Goal: Information Seeking & Learning: Learn about a topic

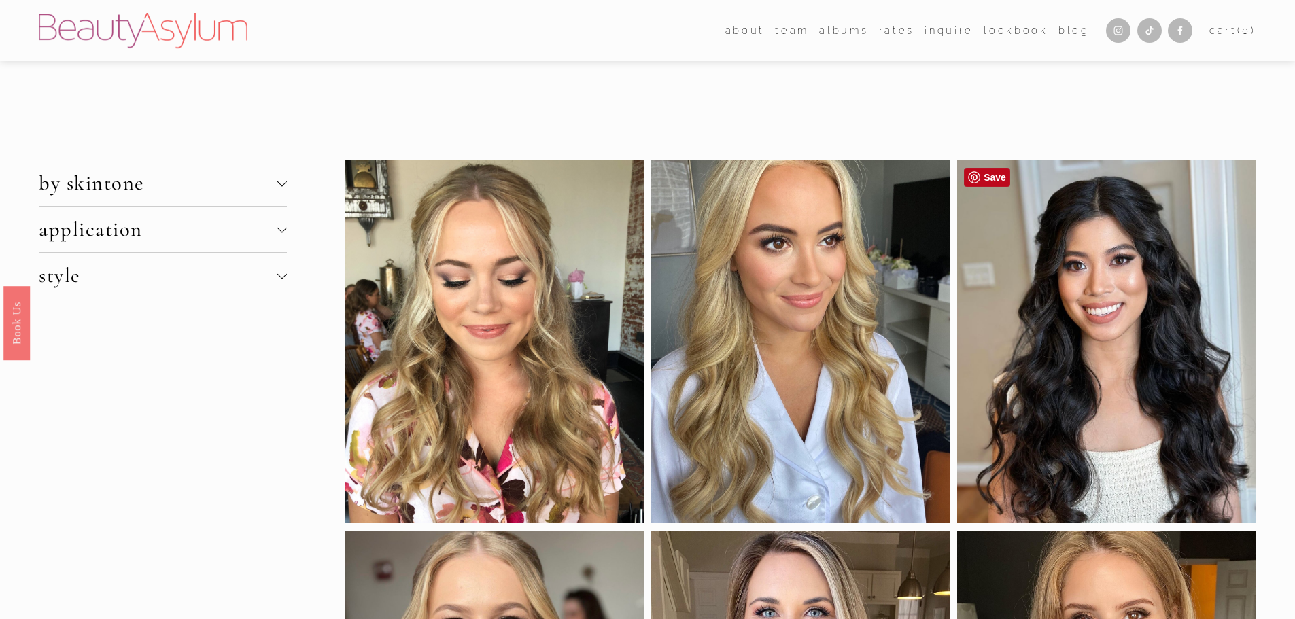
click at [1107, 300] on div at bounding box center [1106, 341] width 298 height 363
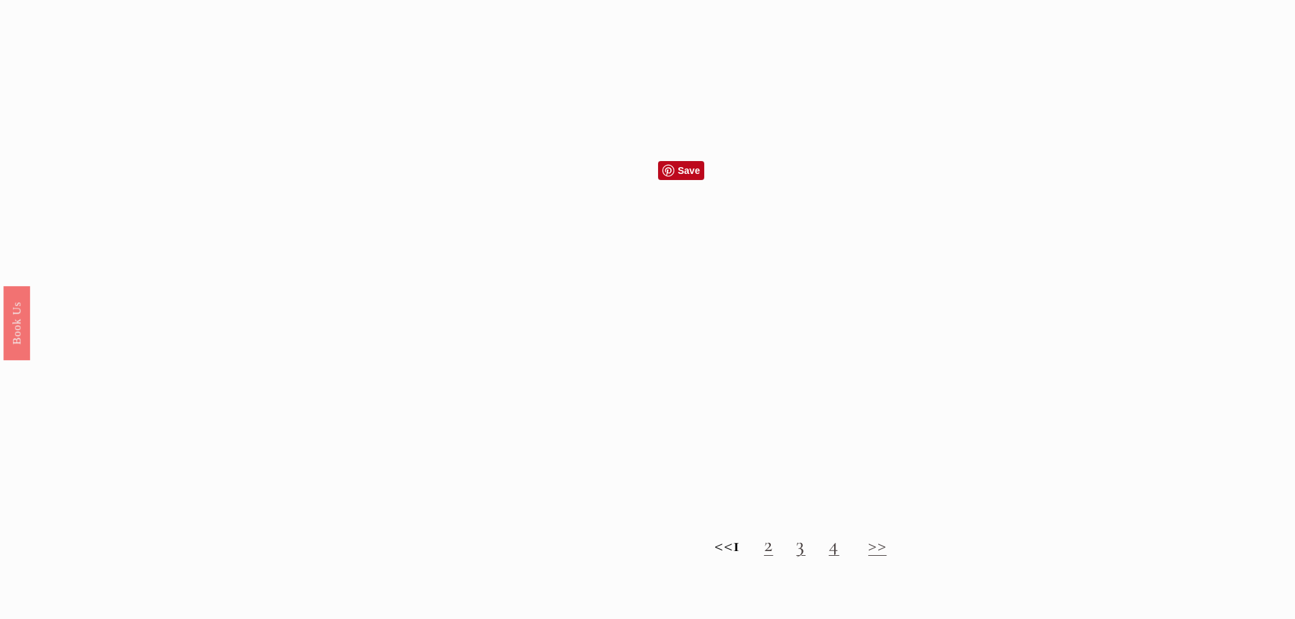
scroll to position [1700, 0]
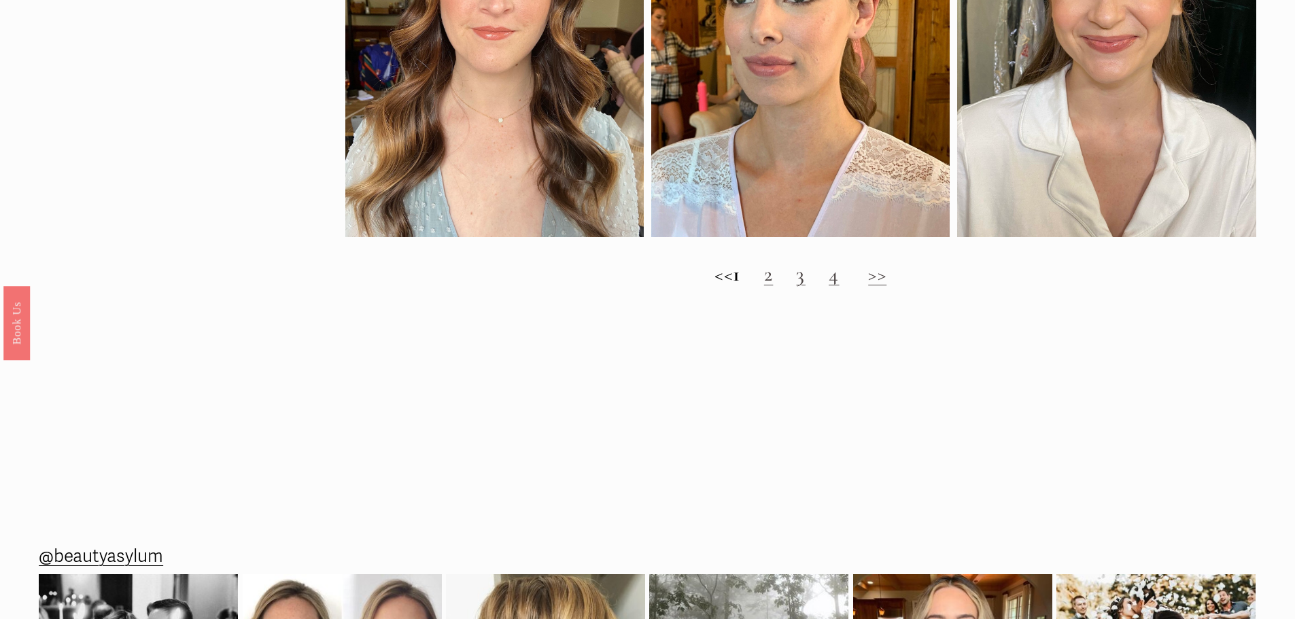
click at [774, 287] on h2 "<< 1 2 3 4 >>" at bounding box center [800, 274] width 911 height 24
click at [774, 287] on link "2" at bounding box center [769, 274] width 10 height 25
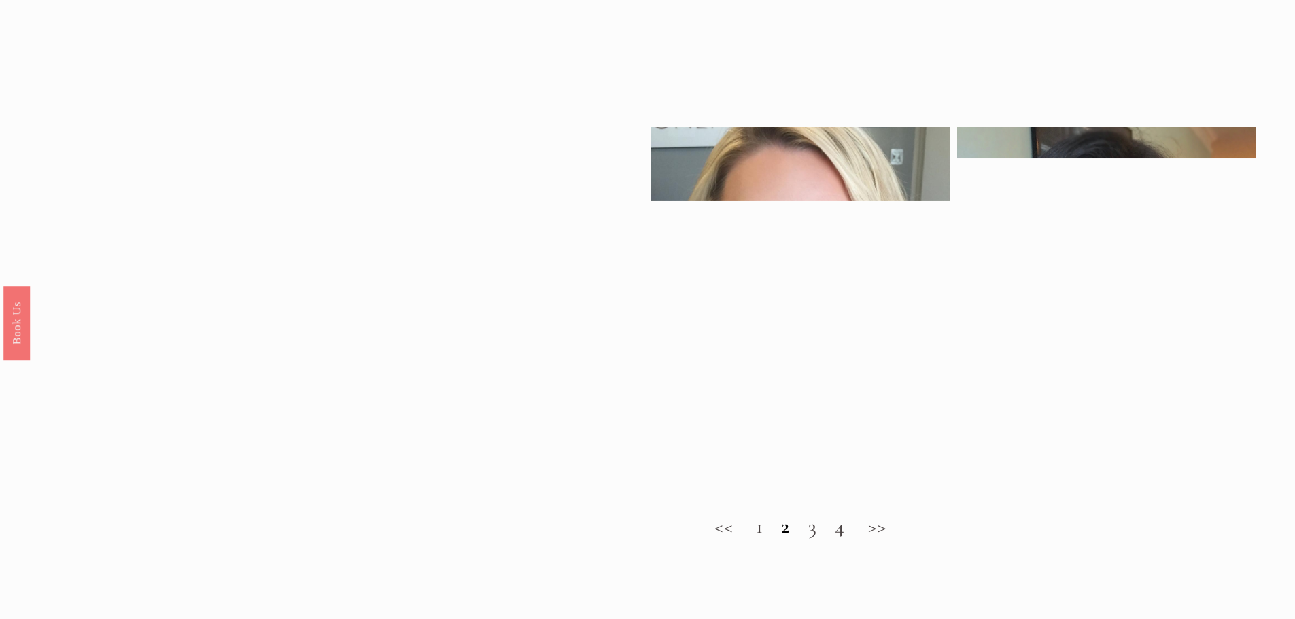
scroll to position [1496, 0]
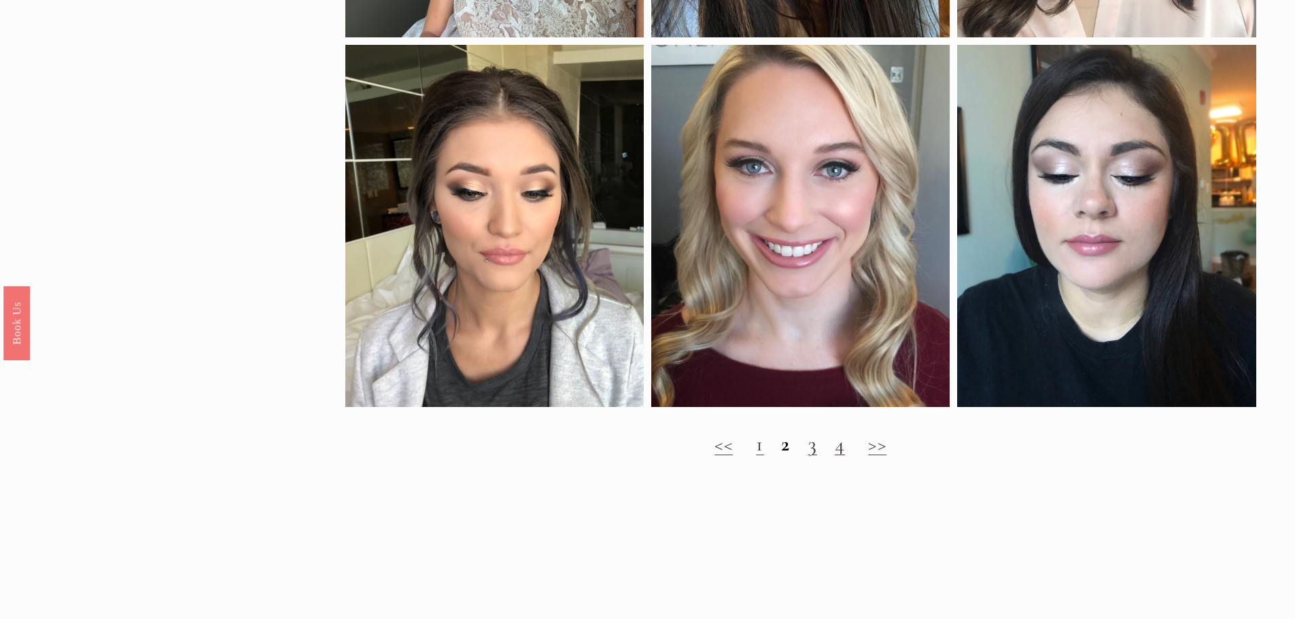
click at [806, 457] on h2 "<< 1 2 3 4 >>" at bounding box center [800, 444] width 911 height 24
click at [809, 457] on link "3" at bounding box center [813, 444] width 10 height 25
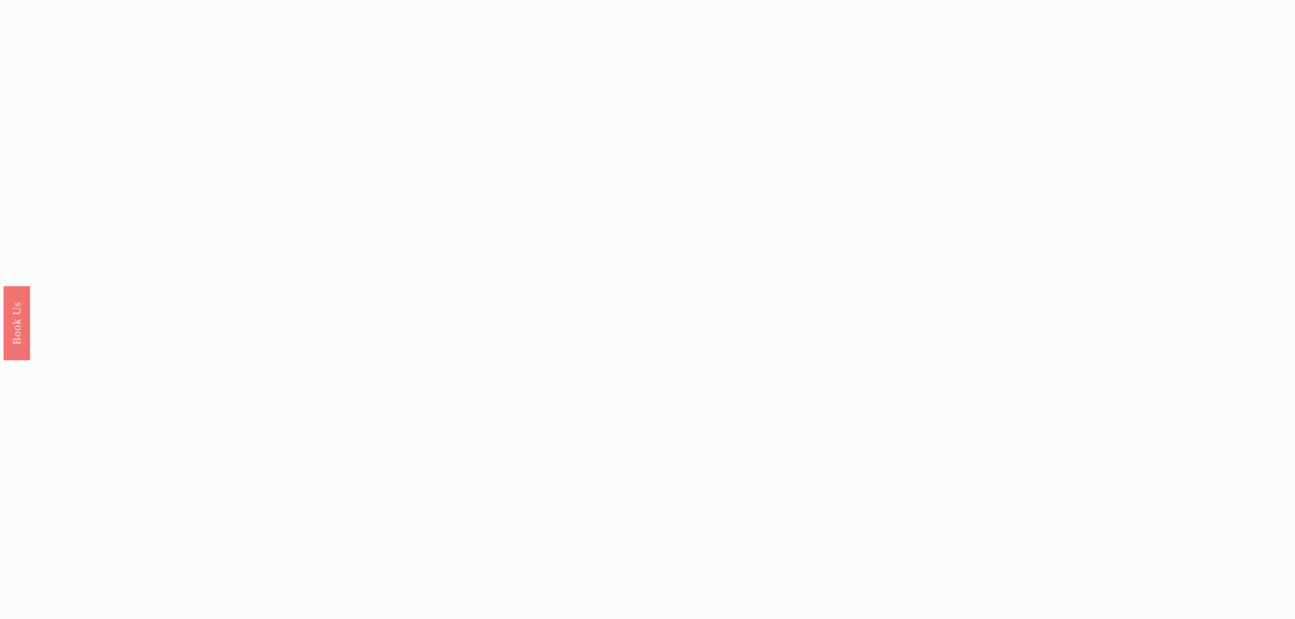
scroll to position [1632, 0]
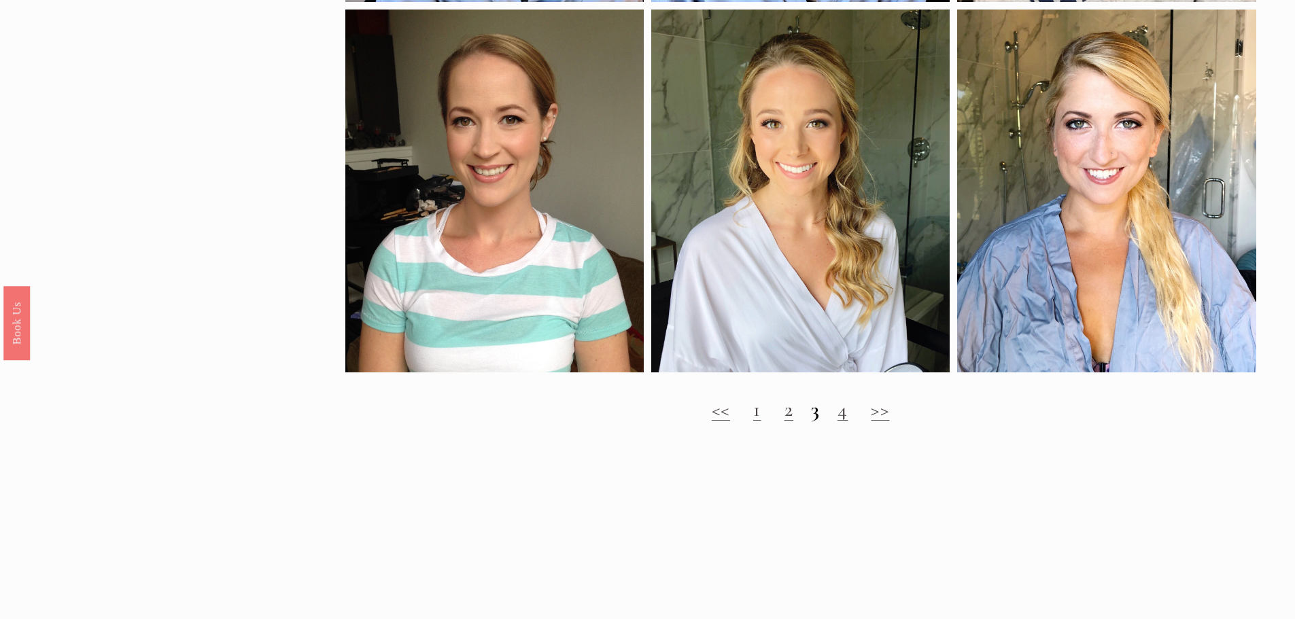
click at [842, 422] on link "4" at bounding box center [843, 409] width 11 height 25
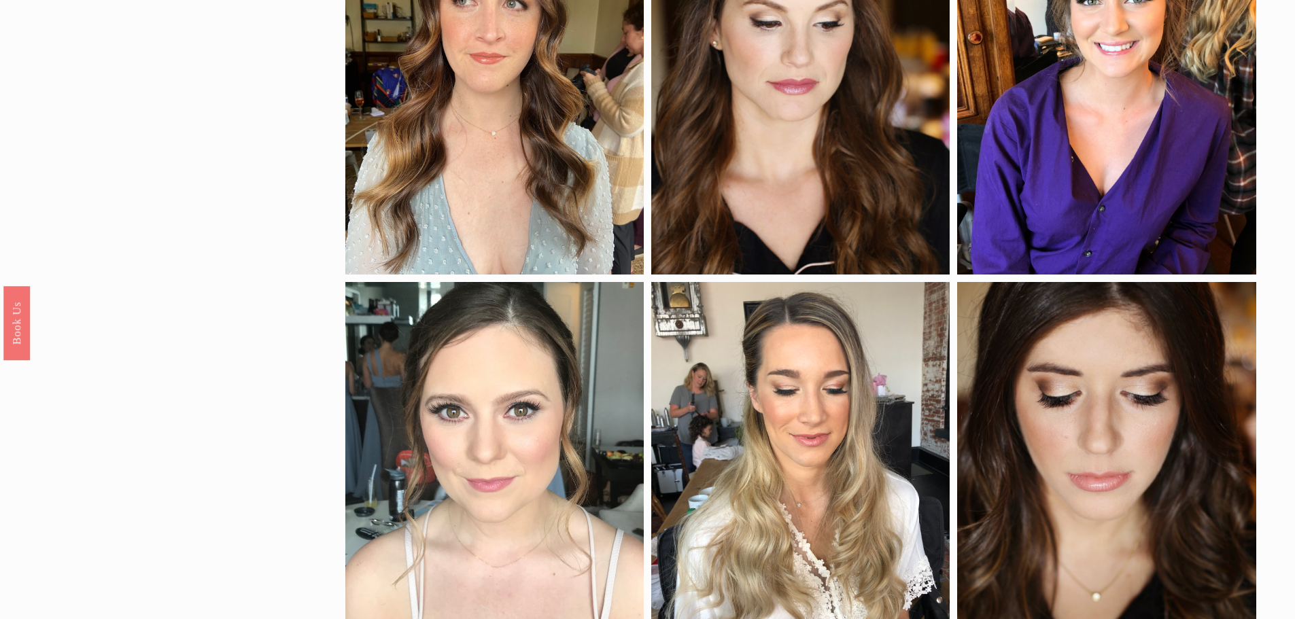
scroll to position [1564, 0]
